Goal: Task Accomplishment & Management: Use online tool/utility

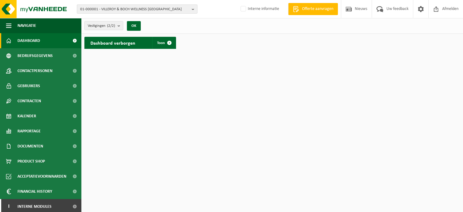
click at [193, 10] on b "button" at bounding box center [194, 9] width 5 height 8
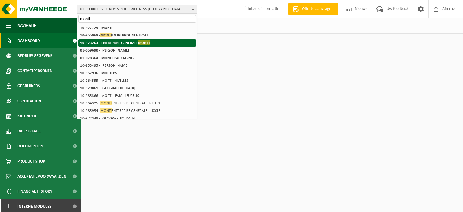
type input "monti"
click at [126, 42] on strong "10-973263 - ENTREPRISE GENERALE MONTI" at bounding box center [114, 42] width 69 height 5
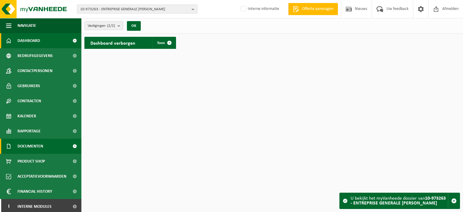
click at [43, 144] on span "Documenten" at bounding box center [30, 146] width 26 height 15
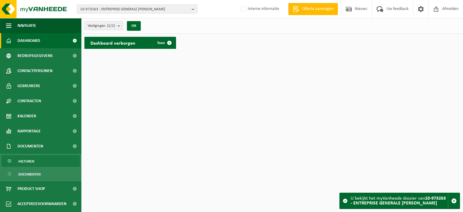
click at [41, 159] on link "Facturen" at bounding box center [41, 160] width 78 height 11
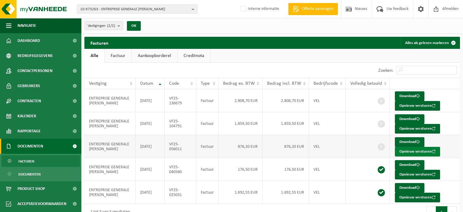
click at [398, 149] on button "Opnieuw versturen" at bounding box center [417, 152] width 45 height 10
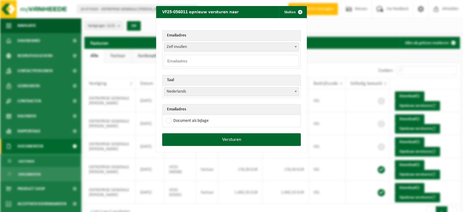
click at [295, 47] on b at bounding box center [295, 47] width 2 height 2
click at [266, 42] on td "Zelf invullen miguel.dacosta@montibatiment.fr Zelf invullen" at bounding box center [231, 47] width 138 height 12
click at [244, 61] on input "email" at bounding box center [231, 61] width 135 height 12
type input "dora.ledantec@montibatiment.fr"
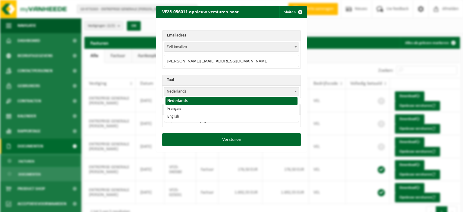
click at [296, 92] on span at bounding box center [296, 91] width 6 height 8
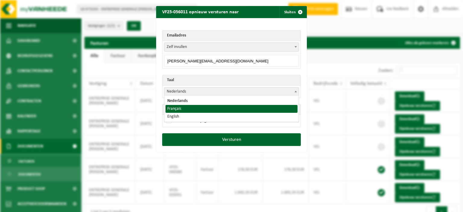
select select "fr"
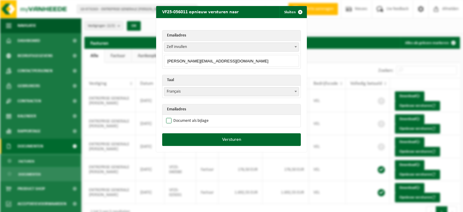
click at [198, 122] on label "Document als bijlage" at bounding box center [187, 120] width 44 height 9
click at [198, 116] on input "Document als bijlage" at bounding box center [239, 116] width 151 height 0
checkbox input "true"
click at [211, 136] on button "Versturen" at bounding box center [231, 139] width 139 height 13
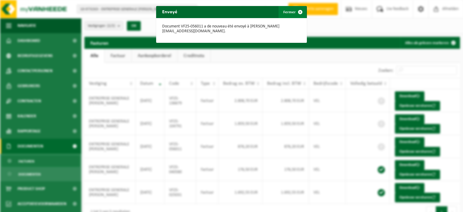
click at [293, 13] on button "Fermer" at bounding box center [292, 12] width 28 height 12
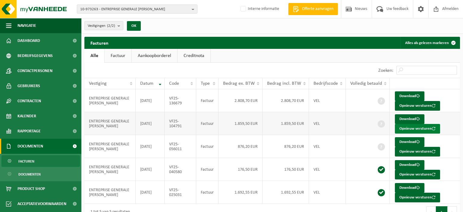
click at [410, 129] on button "Opnieuw versturen" at bounding box center [417, 129] width 45 height 10
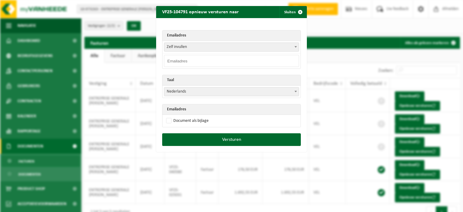
click at [221, 59] on input "email" at bounding box center [231, 61] width 135 height 12
paste input "dora.ledantec@montibatiment.fr"
type input "dora.ledantec@montibatiment.fr"
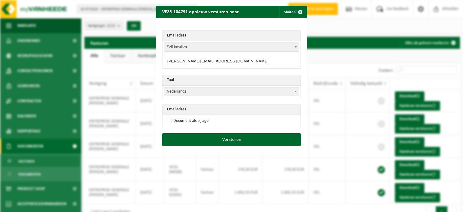
click at [295, 91] on b at bounding box center [295, 92] width 2 height 2
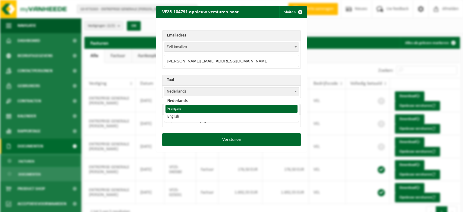
select select "fr"
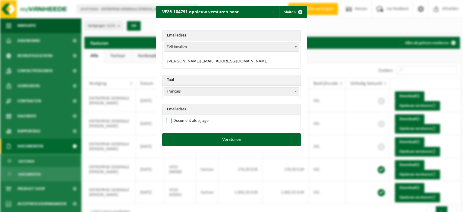
click at [194, 118] on label "Document als bijlage" at bounding box center [187, 120] width 44 height 9
click at [194, 116] on input "Document als bijlage" at bounding box center [239, 116] width 151 height 0
checkbox input "true"
click at [204, 136] on button "Versturen" at bounding box center [231, 139] width 139 height 13
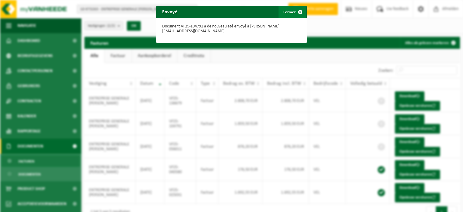
click at [300, 14] on span "button" at bounding box center [300, 12] width 12 height 12
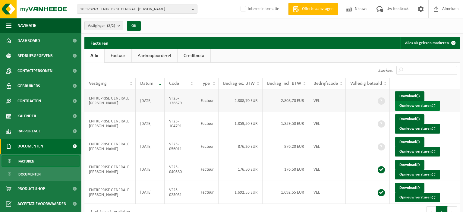
click at [415, 102] on button "Opnieuw versturen" at bounding box center [417, 106] width 45 height 10
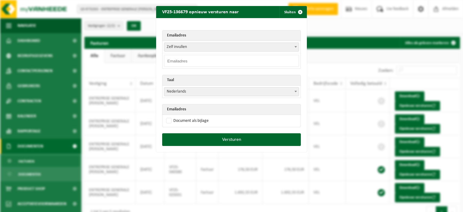
click at [267, 62] on input "email" at bounding box center [231, 61] width 135 height 12
paste input "dora.ledantec@montibatiment.fr"
type input "dora.ledantec@montibatiment.fr"
click at [297, 89] on span at bounding box center [296, 91] width 6 height 8
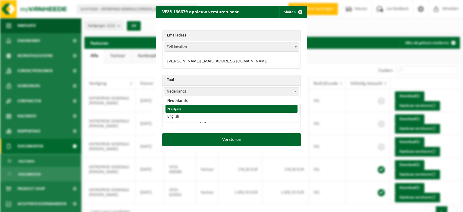
select select "fr"
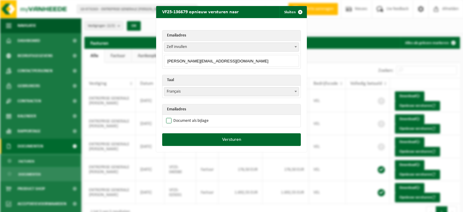
click at [189, 121] on label "Document als bijlage" at bounding box center [187, 120] width 44 height 9
click at [189, 116] on input "Document als bijlage" at bounding box center [239, 116] width 151 height 0
checkbox input "true"
click at [223, 136] on button "Versturen" at bounding box center [231, 139] width 139 height 13
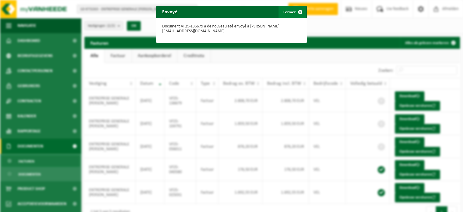
click at [293, 14] on button "Fermer" at bounding box center [292, 12] width 28 height 12
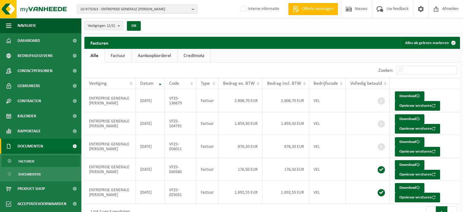
click at [192, 11] on b "button" at bounding box center [194, 9] width 5 height 8
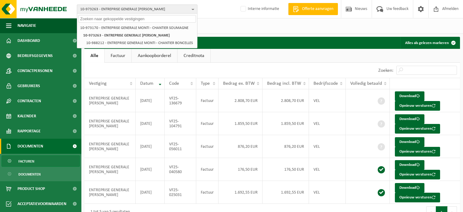
type input "v"
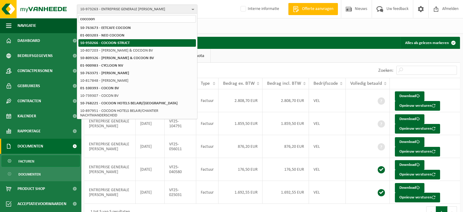
type input "coccoon"
click at [150, 41] on li "10-950266 - COCOON-STRUCT" at bounding box center [137, 43] width 118 height 8
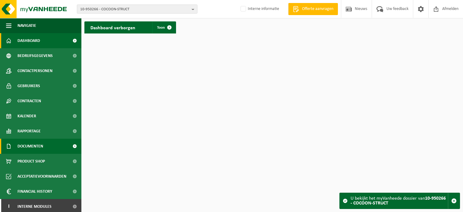
click at [41, 147] on span "Documenten" at bounding box center [30, 146] width 26 height 15
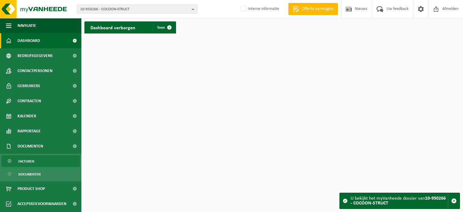
click at [35, 165] on link "Facturen" at bounding box center [41, 160] width 78 height 11
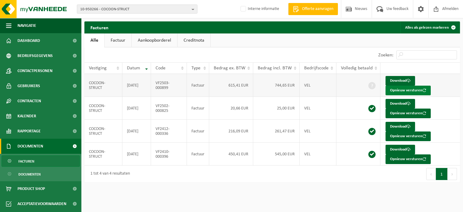
click at [391, 89] on button "Opnieuw versturen" at bounding box center [407, 91] width 45 height 10
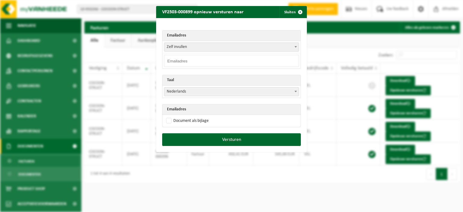
click at [271, 60] on input "email" at bounding box center [231, 61] width 135 height 12
paste input "info@cocoonstruct.be"
click at [271, 60] on input "email" at bounding box center [231, 61] width 135 height 12
type input "info@cocoonstruct.be"
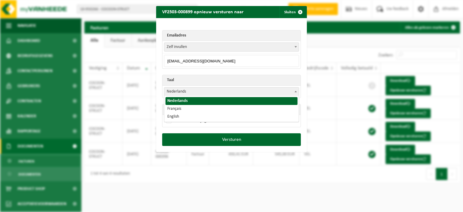
click at [294, 90] on span at bounding box center [296, 91] width 6 height 8
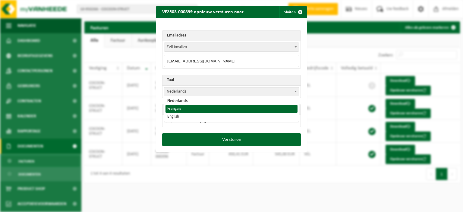
select select "fr"
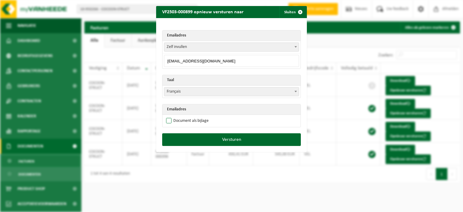
click at [185, 121] on label "Document als bijlage" at bounding box center [187, 120] width 44 height 9
click at [185, 116] on input "Document als bijlage" at bounding box center [239, 116] width 151 height 0
checkbox input "true"
click at [207, 137] on button "Versturen" at bounding box center [231, 139] width 139 height 13
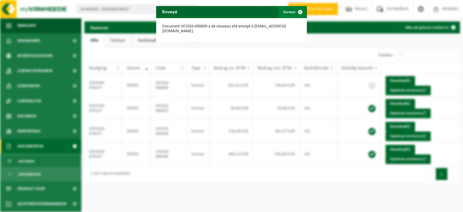
click at [297, 11] on span "button" at bounding box center [300, 12] width 12 height 12
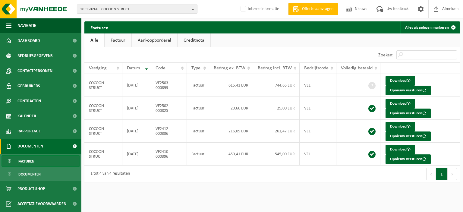
click at [192, 8] on b "button" at bounding box center [194, 9] width 5 height 8
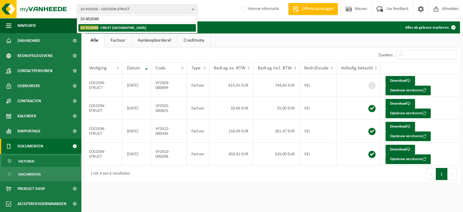
type input "10-952040"
click at [143, 26] on li "10-952040 - CIRCET BELGIUM" at bounding box center [137, 28] width 118 height 8
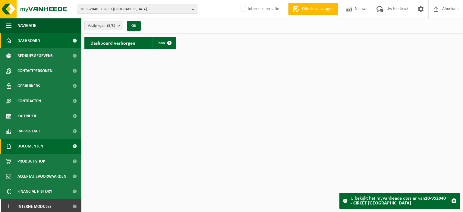
click at [40, 145] on span "Documenten" at bounding box center [30, 146] width 26 height 15
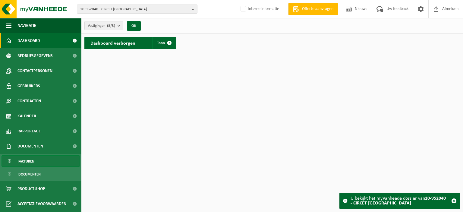
click at [37, 162] on link "Facturen" at bounding box center [41, 160] width 78 height 11
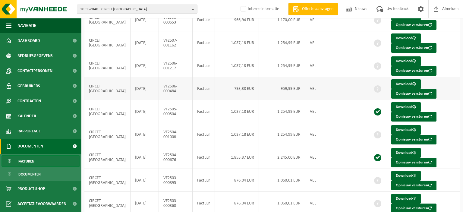
scroll to position [124, 0]
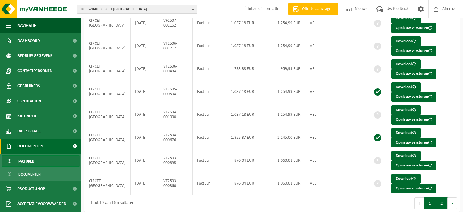
click at [444, 197] on button "2" at bounding box center [442, 203] width 12 height 12
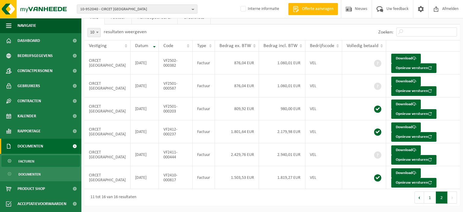
scroll to position [34, 0]
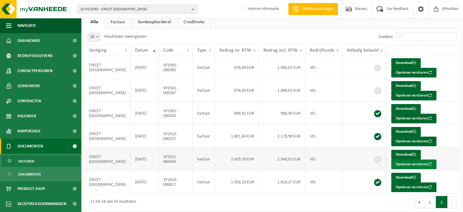
click at [413, 165] on button "Opnieuw versturen" at bounding box center [413, 164] width 45 height 10
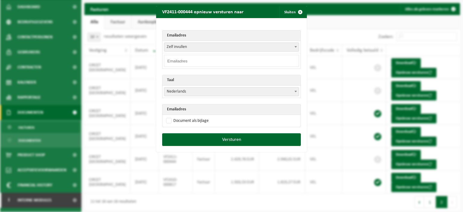
click at [271, 61] on input "email" at bounding box center [231, 61] width 135 height 12
paste input "margo.torfs@circet.be"
click at [271, 61] on input "margo.torfs@circet.be" at bounding box center [231, 61] width 135 height 12
type input "margo.torfs@circet.be"
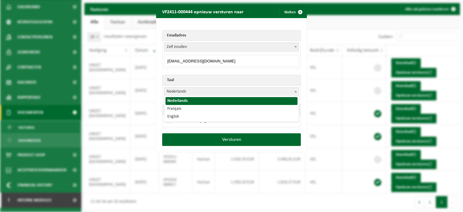
click at [298, 92] on span at bounding box center [296, 91] width 6 height 8
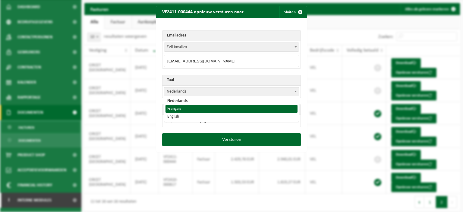
select select "fr"
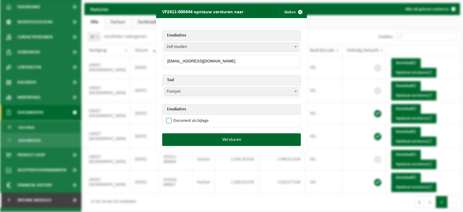
click at [199, 119] on label "Document als bijlage" at bounding box center [187, 120] width 44 height 9
click at [199, 116] on input "Document als bijlage" at bounding box center [239, 116] width 151 height 0
checkbox input "true"
click at [215, 138] on button "Versturen" at bounding box center [231, 139] width 139 height 13
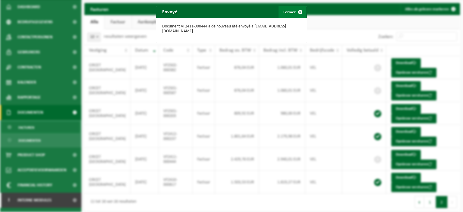
click at [299, 15] on span "button" at bounding box center [300, 12] width 12 height 12
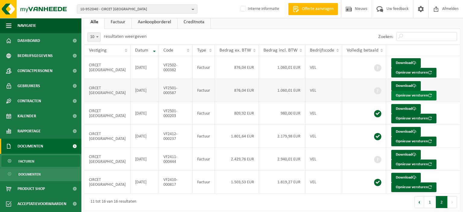
click at [393, 96] on button "Opnieuw versturen" at bounding box center [413, 96] width 45 height 10
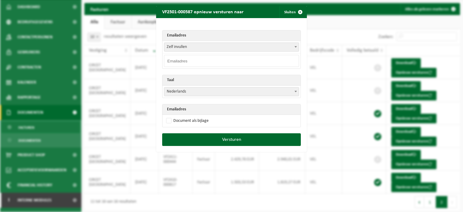
click at [265, 60] on input "email" at bounding box center [231, 61] width 135 height 12
paste input "margo.torfs@circet.be"
click at [265, 60] on input "margo.torfs@circet.be" at bounding box center [231, 61] width 135 height 12
type input "margo.torfs@circet.be"
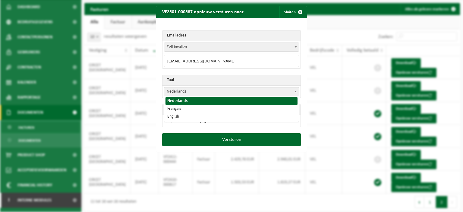
click at [297, 89] on span at bounding box center [296, 91] width 6 height 8
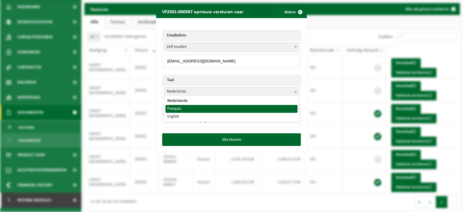
select select "fr"
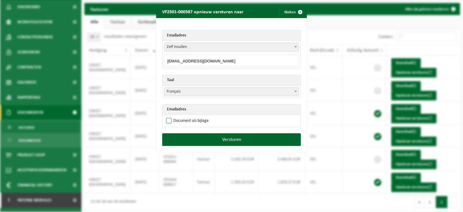
click at [205, 119] on label "Document als bijlage" at bounding box center [187, 120] width 44 height 9
click at [205, 116] on input "Document als bijlage" at bounding box center [239, 116] width 151 height 0
checkbox input "true"
click at [212, 138] on button "Versturen" at bounding box center [231, 139] width 139 height 13
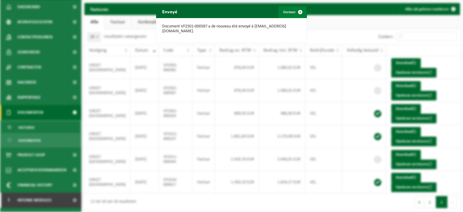
click at [289, 8] on button "Fermer" at bounding box center [292, 12] width 28 height 12
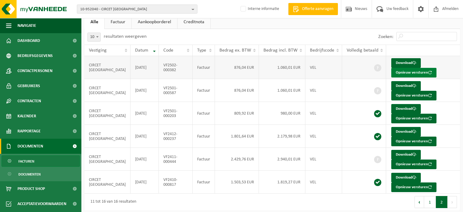
click at [397, 71] on button "Opnieuw versturen" at bounding box center [413, 73] width 45 height 10
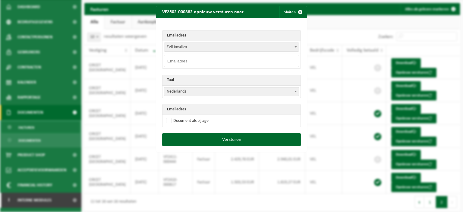
click at [259, 60] on input "email" at bounding box center [231, 61] width 135 height 12
paste input "margo.torfs@circet.be"
type input "margo.torfs@circet.be"
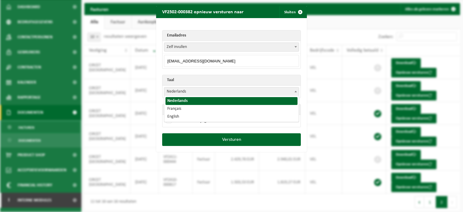
click at [297, 89] on span at bounding box center [296, 91] width 6 height 8
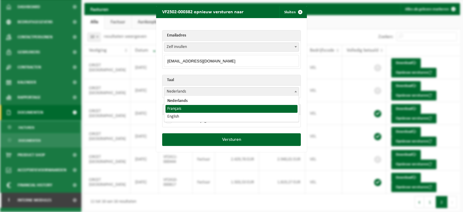
select select "fr"
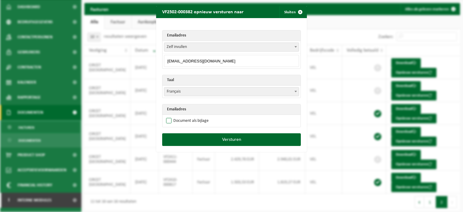
click at [192, 121] on label "Document als bijlage" at bounding box center [187, 120] width 44 height 9
click at [192, 116] on input "Document als bijlage" at bounding box center [239, 116] width 151 height 0
checkbox input "true"
click at [221, 139] on button "Versturen" at bounding box center [231, 139] width 139 height 13
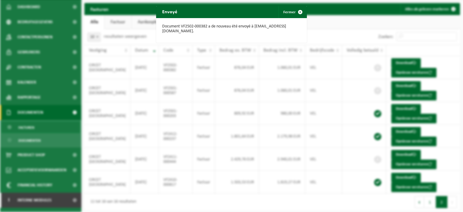
click at [430, 199] on div "Envoyé Fermer Document VF2502-000382 a de nouveau été envoyé à margo.torfs@circ…" at bounding box center [231, 106] width 463 height 212
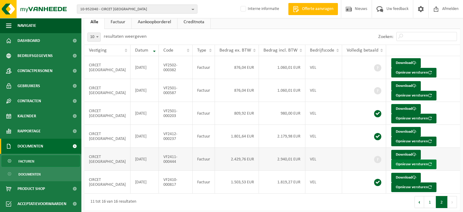
click at [400, 163] on button "Opnieuw versturen" at bounding box center [413, 164] width 45 height 10
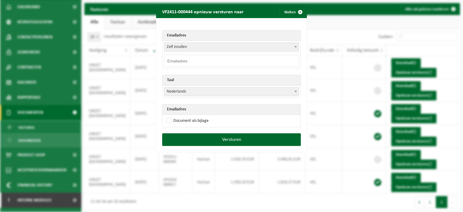
click at [269, 63] on input "email" at bounding box center [231, 61] width 135 height 12
paste input "margo.torfs@circet.be"
type input "margo.torfs@circet.be"
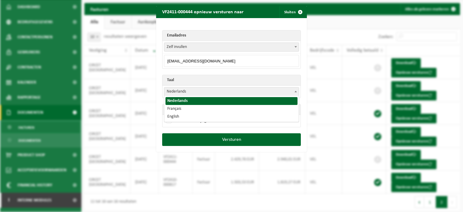
click at [298, 92] on span at bounding box center [296, 91] width 6 height 8
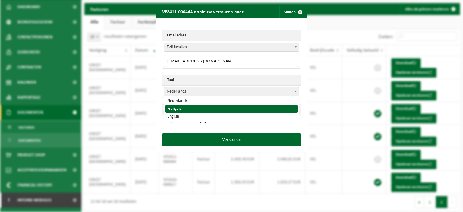
select select "fr"
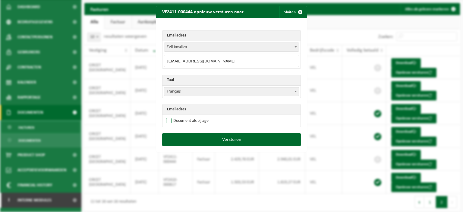
click at [187, 121] on label "Document als bijlage" at bounding box center [187, 120] width 44 height 9
click at [187, 116] on input "Document als bijlage" at bounding box center [239, 116] width 151 height 0
checkbox input "true"
click at [208, 136] on button "Versturen" at bounding box center [231, 139] width 139 height 13
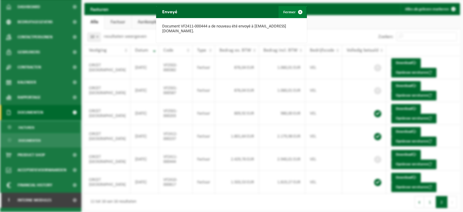
click at [301, 10] on span "button" at bounding box center [300, 12] width 12 height 12
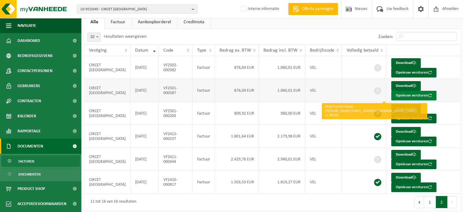
click at [391, 95] on button "Opnieuw versturen" at bounding box center [413, 96] width 45 height 10
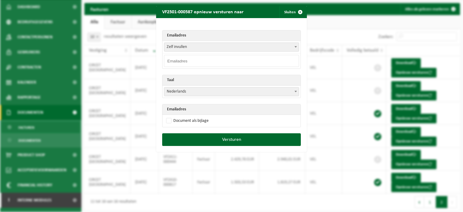
click at [281, 58] on input "email" at bounding box center [231, 61] width 135 height 12
paste input "margo.torfs@circet.be"
click at [281, 58] on input "margo.torfs@circet.be" at bounding box center [231, 61] width 135 height 12
type input "margo.torfs@circet.be"
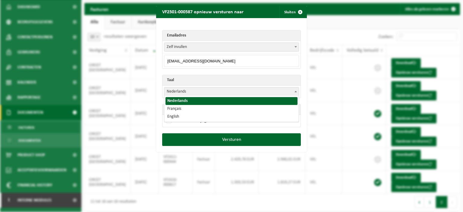
click at [296, 91] on b at bounding box center [295, 92] width 2 height 2
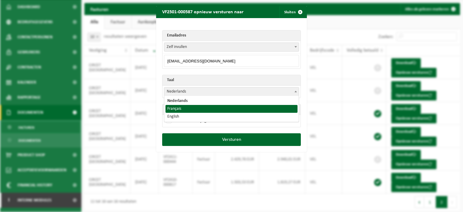
select select "fr"
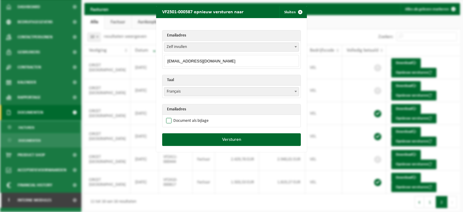
click at [187, 122] on label "Document als bijlage" at bounding box center [187, 120] width 44 height 9
click at [187, 116] on input "Document als bijlage" at bounding box center [239, 116] width 151 height 0
checkbox input "true"
click at [206, 137] on button "Versturen" at bounding box center [231, 139] width 139 height 13
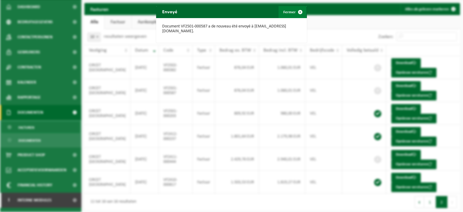
click at [289, 13] on button "Fermer" at bounding box center [292, 12] width 28 height 12
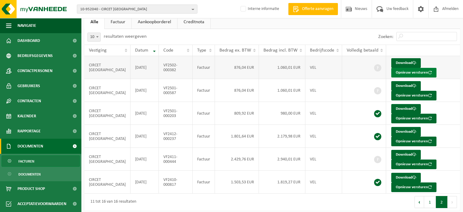
click at [393, 70] on button "Opnieuw versturen" at bounding box center [413, 73] width 45 height 10
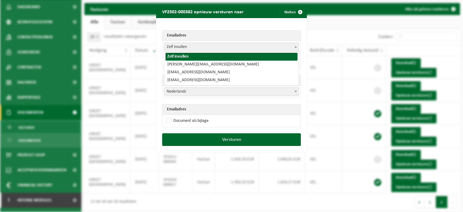
click at [297, 46] on span at bounding box center [296, 47] width 6 height 8
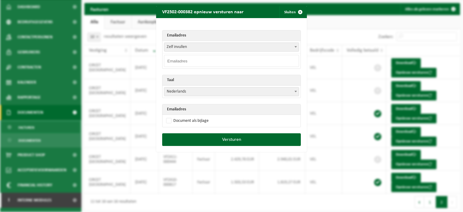
click at [261, 61] on input "email" at bounding box center [231, 61] width 135 height 12
paste input "margo.torfs@circet.be"
type input "margo.torfs@circet.be"
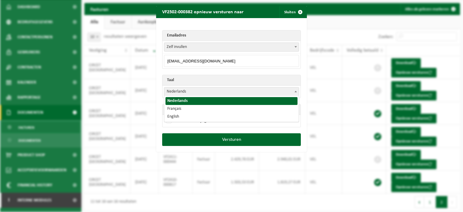
click at [298, 91] on span at bounding box center [296, 91] width 6 height 8
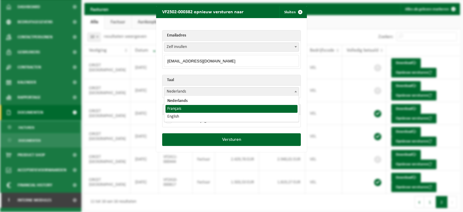
select select "fr"
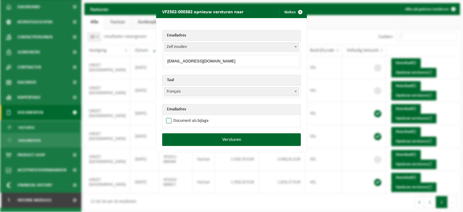
click at [202, 119] on label "Document als bijlage" at bounding box center [187, 120] width 44 height 9
click at [202, 116] on input "Document als bijlage" at bounding box center [239, 116] width 151 height 0
checkbox input "true"
click at [222, 138] on button "Versturen" at bounding box center [231, 139] width 139 height 13
